Goal: Task Accomplishment & Management: Use online tool/utility

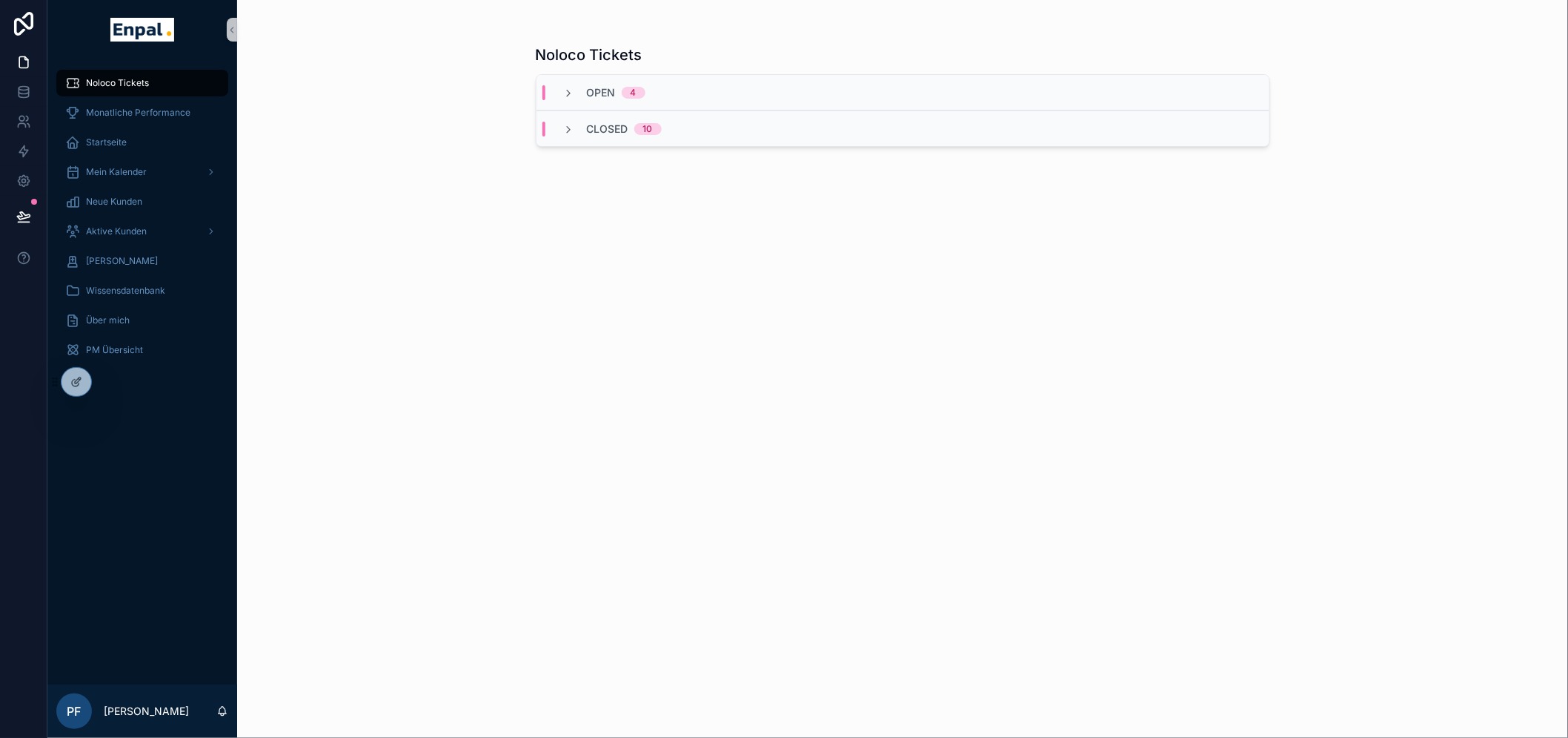
drag, startPoint x: 104, startPoint y: 375, endPoint x: 143, endPoint y: 412, distance: 53.8
click at [143, 412] on div "Noloco Tickets Monatliche Performance Startseite Mein Kalender Neue Kunden Akti…" at bounding box center [807, 369] width 1520 height 738
click at [117, 161] on div "Mein Kalender" at bounding box center [142, 172] width 154 height 24
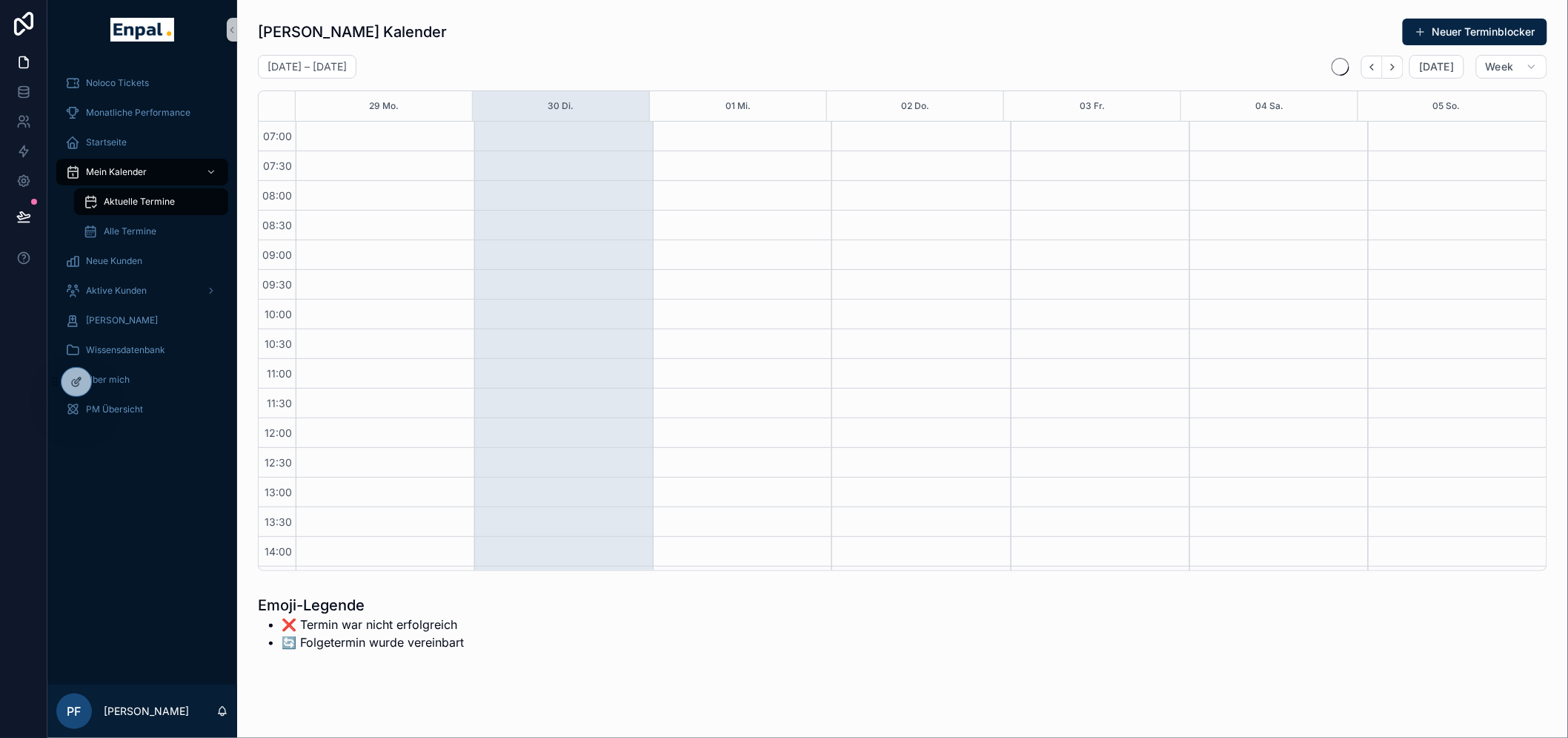
scroll to position [415, 0]
click at [1481, 35] on button "Neuer Terminblocker" at bounding box center [1475, 32] width 145 height 27
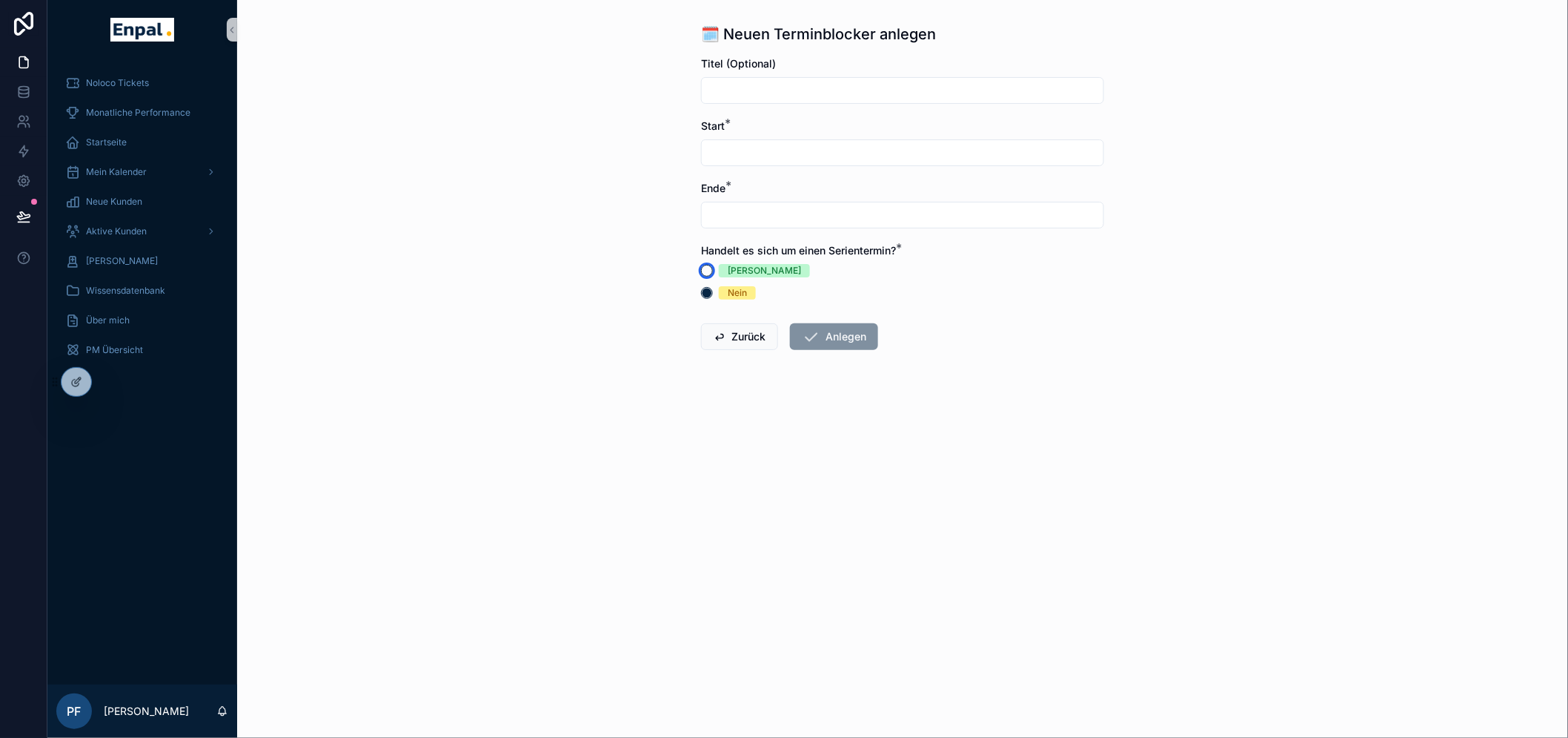
click at [712, 267] on button "[PERSON_NAME]" at bounding box center [707, 270] width 12 height 12
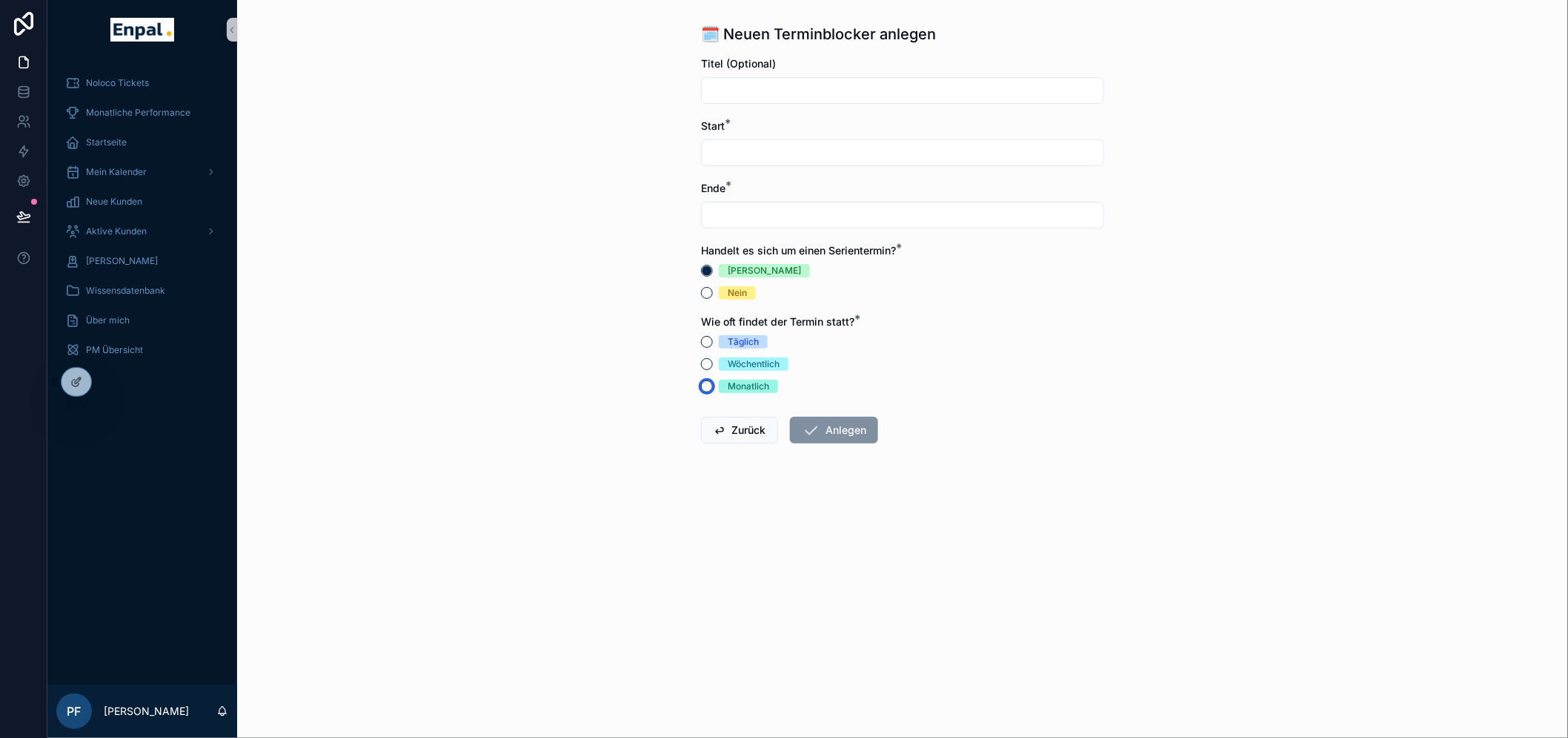
click at [712, 388] on button "Monatlich" at bounding box center [707, 386] width 12 height 12
click at [730, 433] on input "scrollable content" at bounding box center [902, 442] width 401 height 21
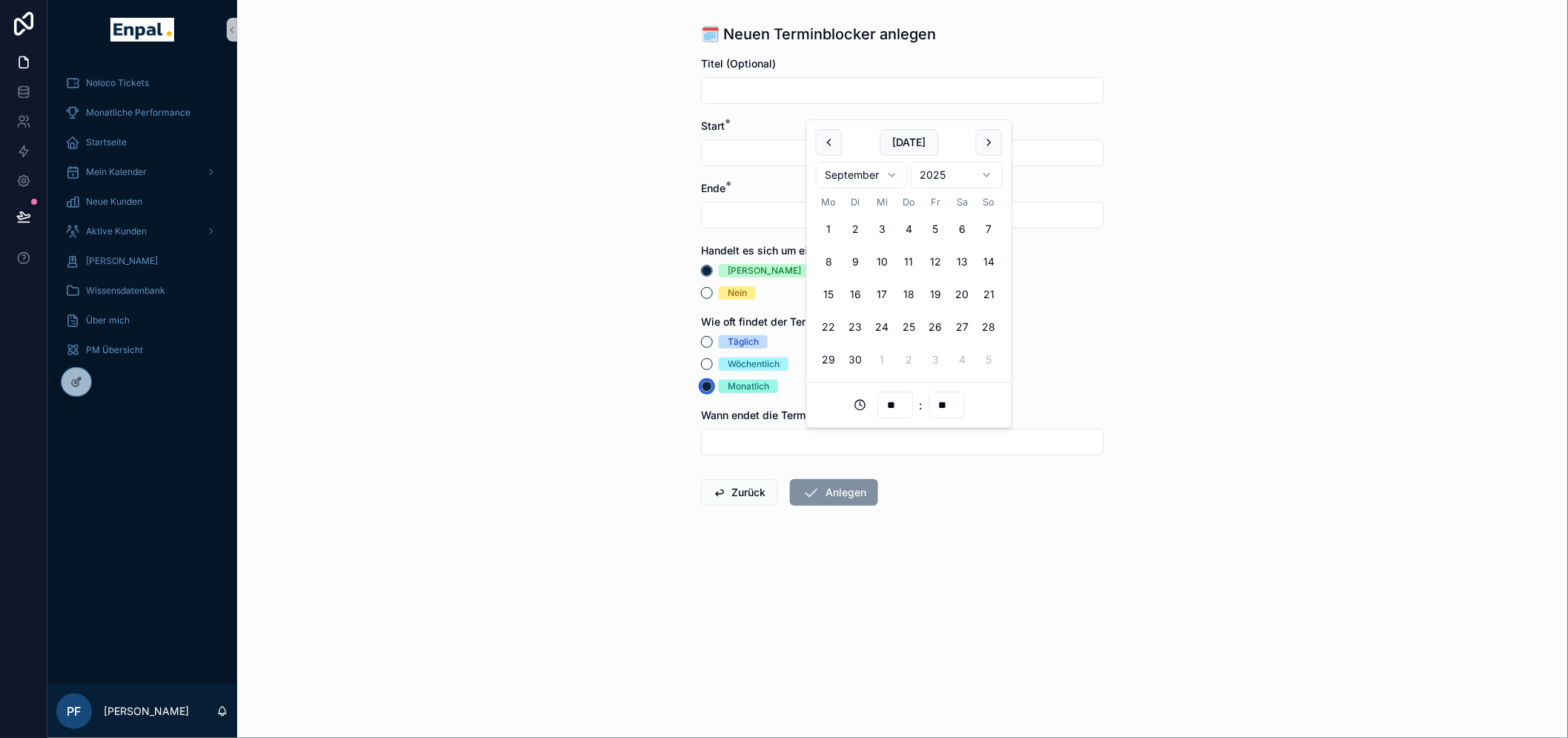
click at [711, 383] on circle "scrollable content" at bounding box center [707, 386] width 9 height 9
click at [710, 364] on button "Wöchentlich" at bounding box center [707, 363] width 12 height 12
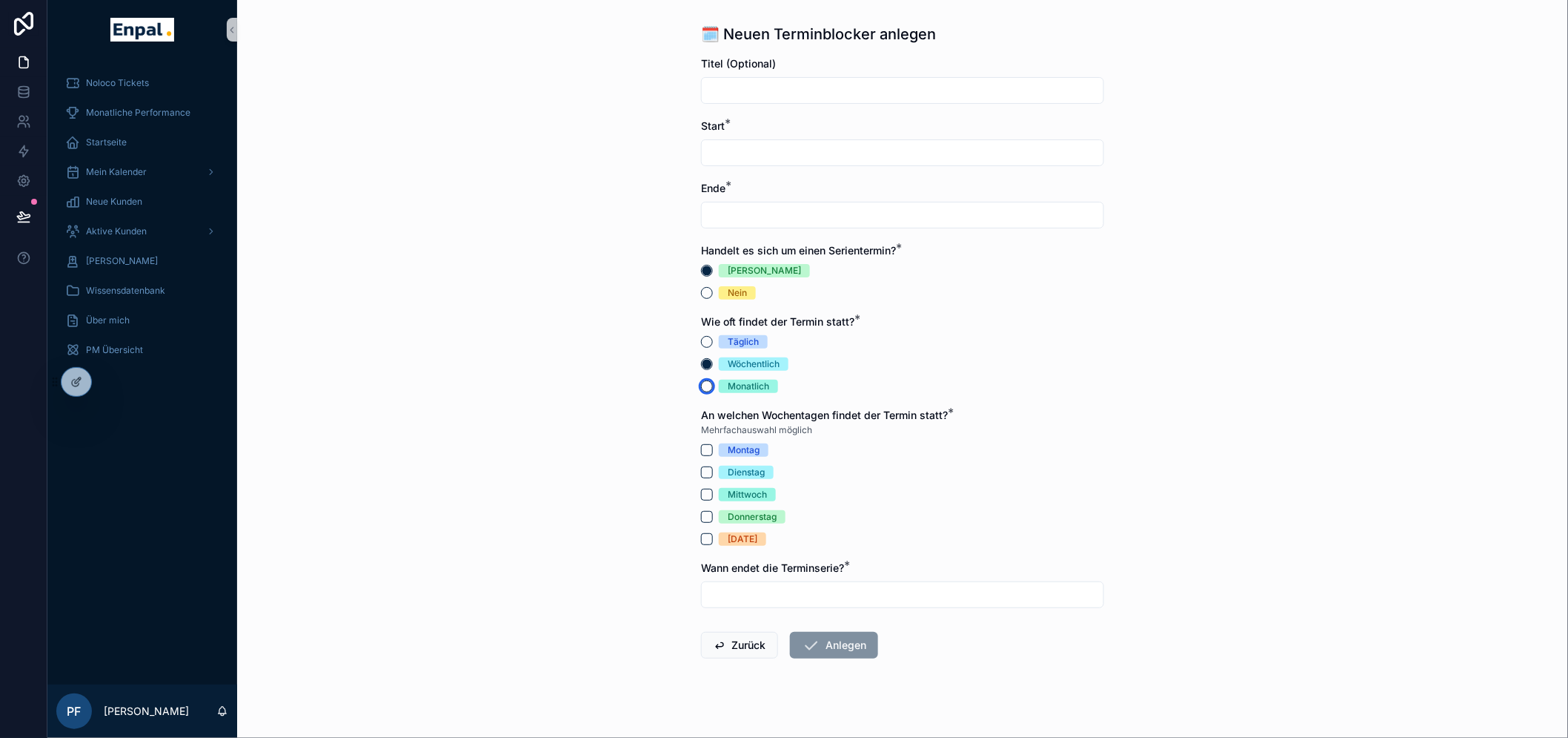
click at [708, 386] on button "Monatlich" at bounding box center [707, 386] width 12 height 12
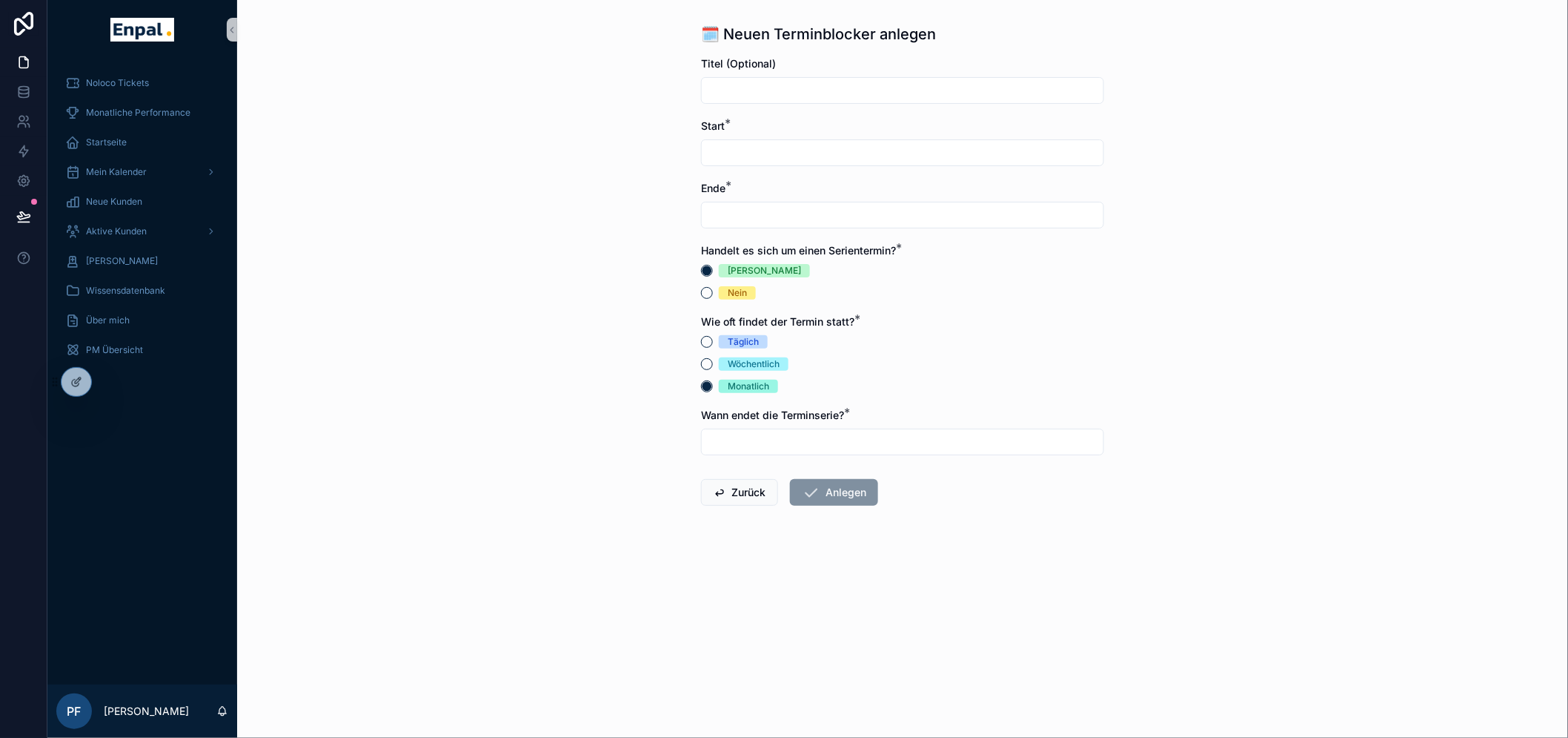
click at [713, 436] on input "scrollable content" at bounding box center [902, 442] width 401 height 21
click at [393, 363] on div "🗓️ Neuen Terminblocker anlegen Titel (Optional) Start * Ende * Handelt es sich …" at bounding box center [902, 369] width 1331 height 738
click at [731, 501] on button "Zurück" at bounding box center [739, 492] width 77 height 27
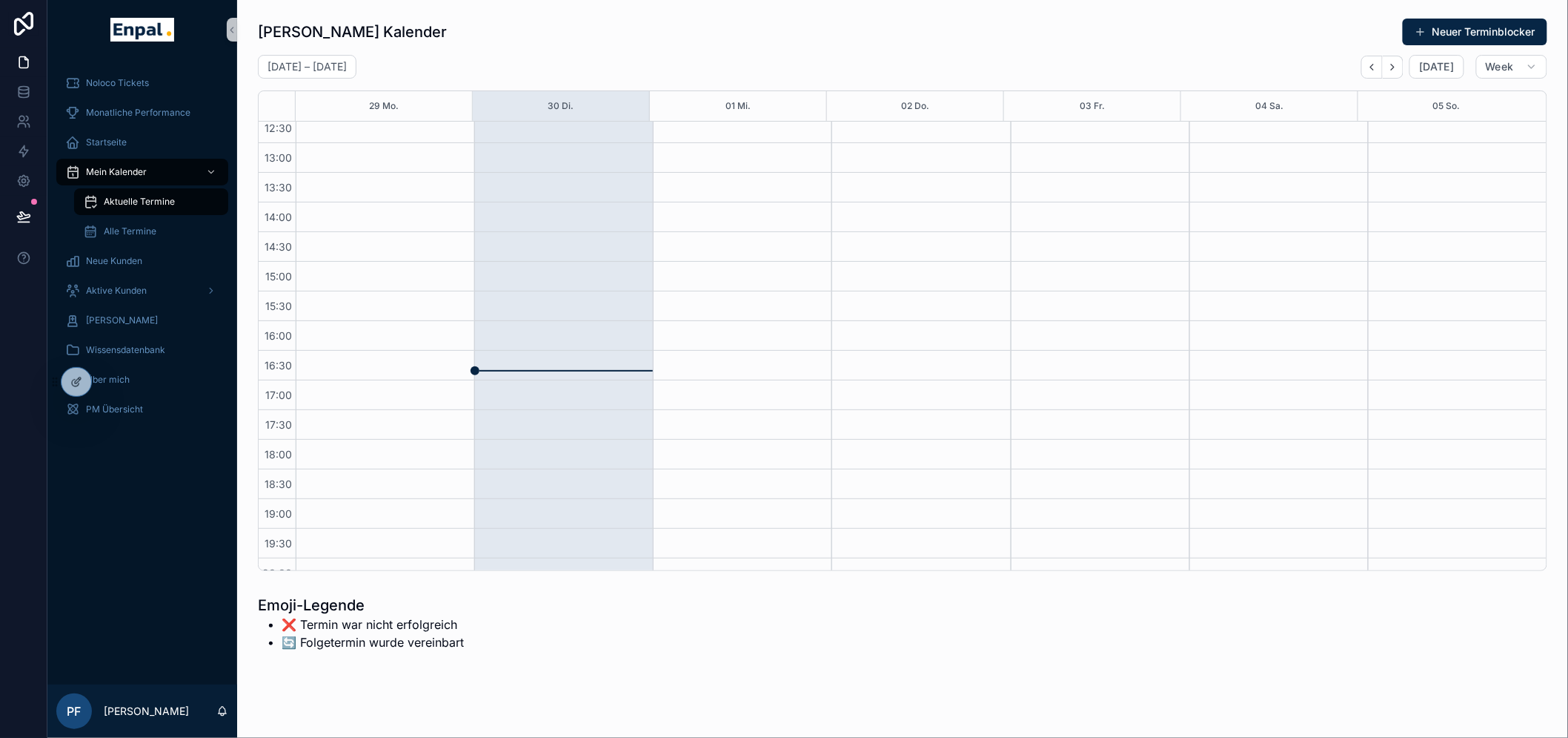
scroll to position [184, 0]
